Goal: Find specific page/section: Find specific page/section

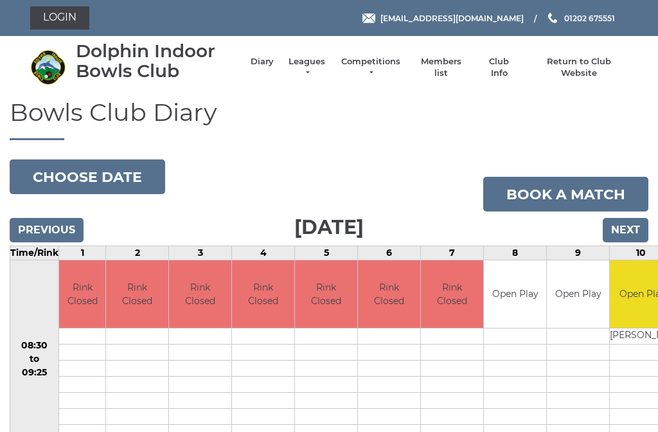
click at [456, 67] on link "Members list" at bounding box center [440, 67] width 53 height 23
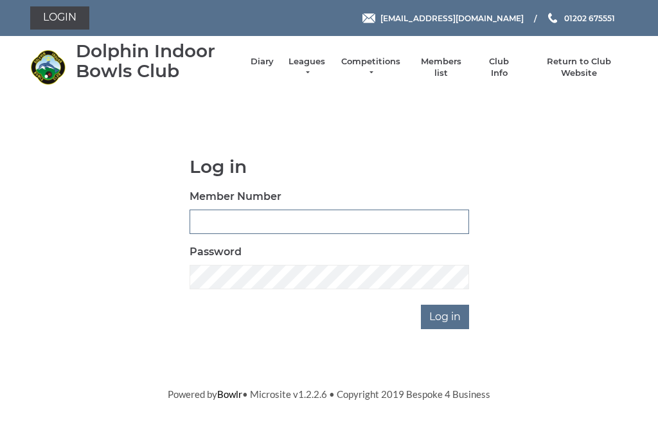
click at [202, 214] on input "Member Number" at bounding box center [330, 222] width 280 height 24
type input "2373"
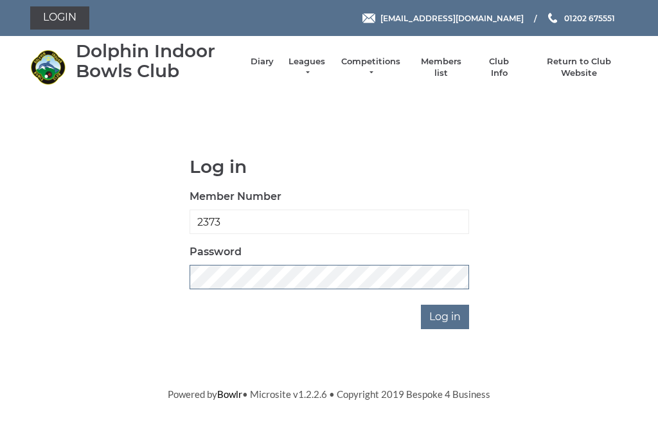
scroll to position [219, 0]
click at [446, 316] on input "Log in" at bounding box center [445, 317] width 48 height 24
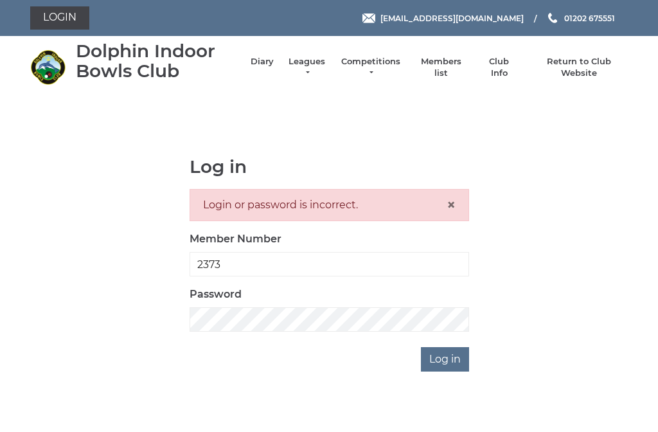
click at [447, 62] on link "Members list" at bounding box center [440, 67] width 53 height 23
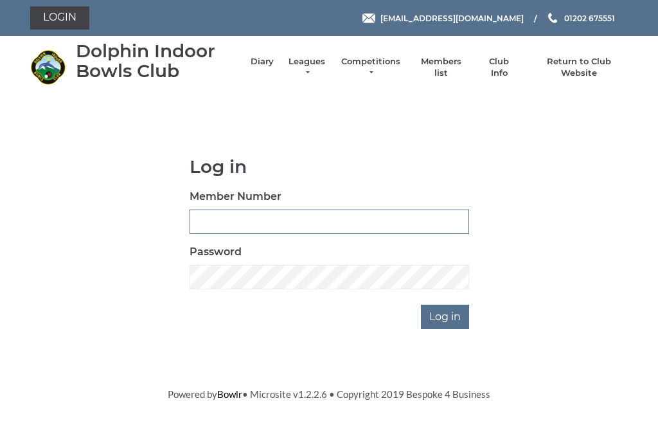
click at [207, 225] on input "Member Number" at bounding box center [330, 222] width 280 height 24
type input "2373"
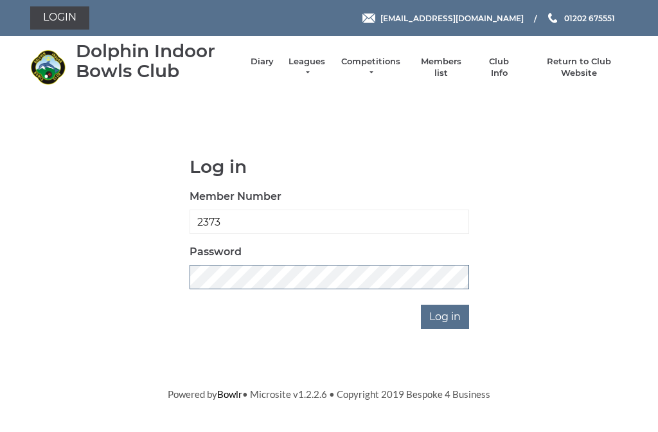
scroll to position [219, 0]
click at [446, 316] on input "Log in" at bounding box center [445, 317] width 48 height 24
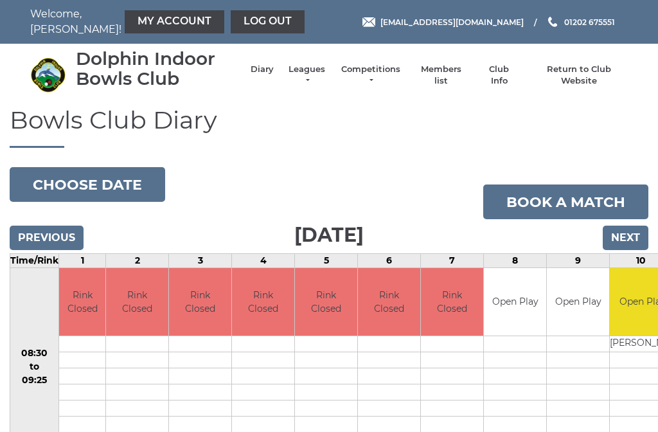
click at [451, 74] on link "Members list" at bounding box center [440, 75] width 53 height 23
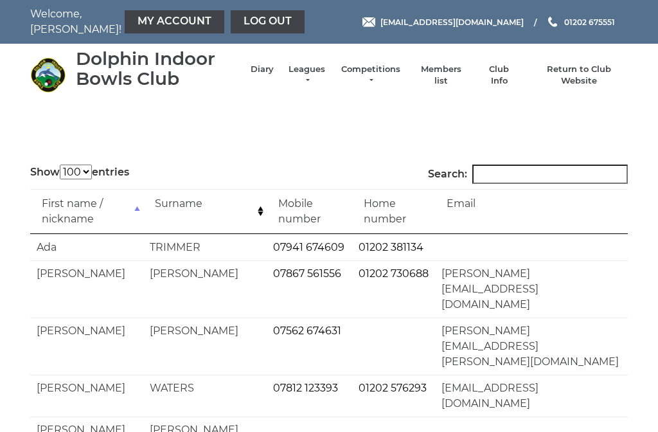
select select "100"
click at [505, 180] on input "Search:" at bounding box center [550, 174] width 156 height 19
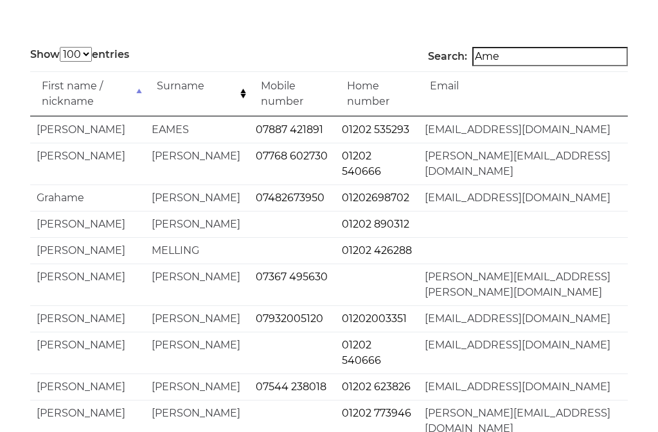
type input "Ames"
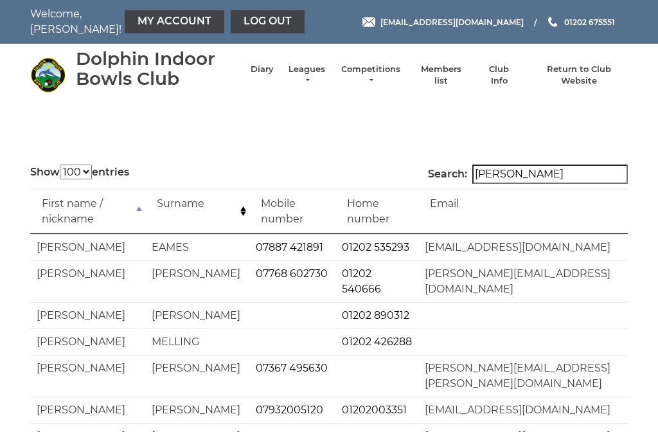
scroll to position [0, 0]
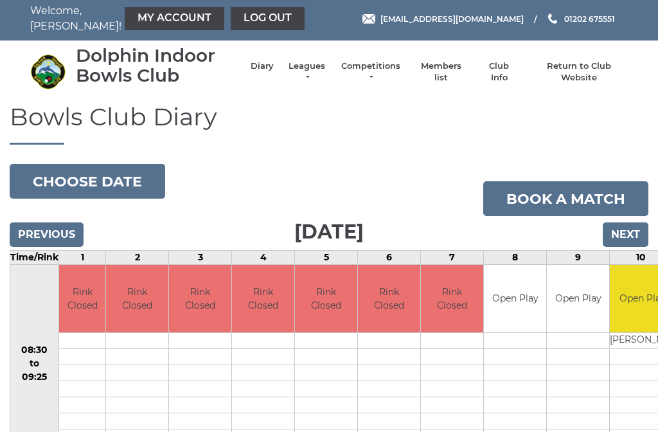
scroll to position [4, 0]
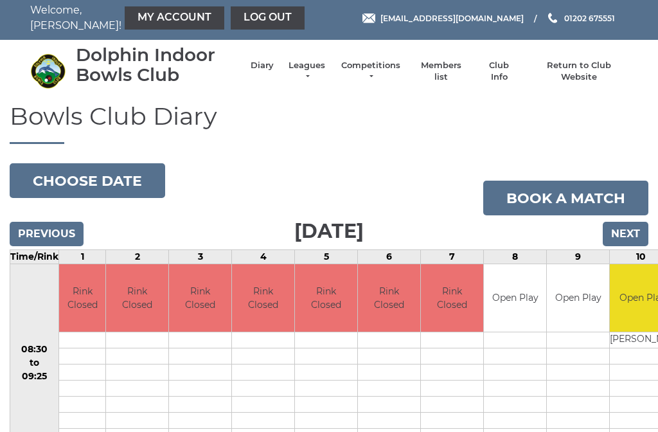
click at [116, 177] on button "Choose date" at bounding box center [88, 180] width 156 height 35
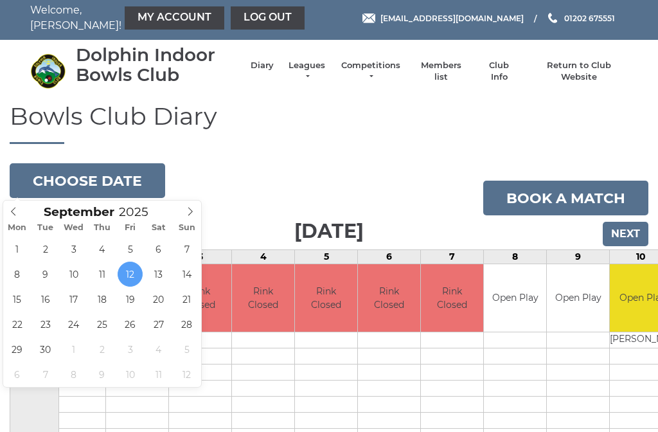
type input "[DATE]"
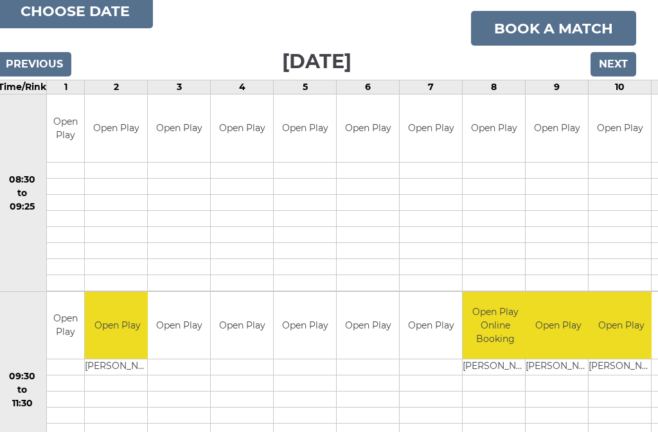
scroll to position [173, 12]
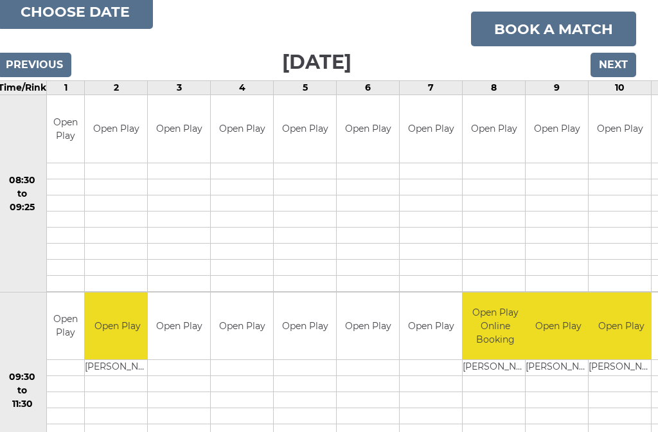
click at [618, 65] on input "Next" at bounding box center [614, 65] width 46 height 24
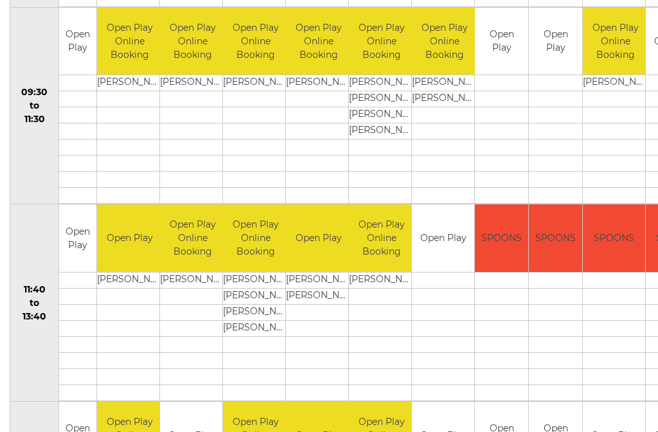
scroll to position [456, 0]
